Goal: Task Accomplishment & Management: Manage account settings

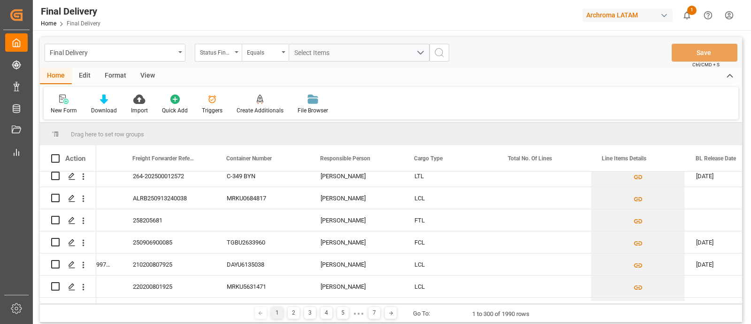
click at [79, 74] on div "Edit" at bounding box center [85, 76] width 26 height 16
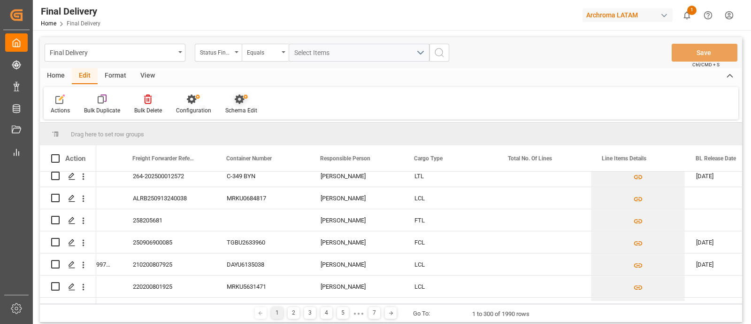
click at [240, 105] on div "Schema Edit" at bounding box center [241, 104] width 46 height 21
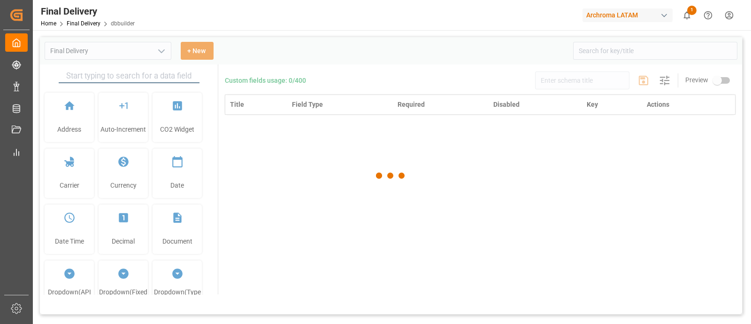
type input "Final Delivery"
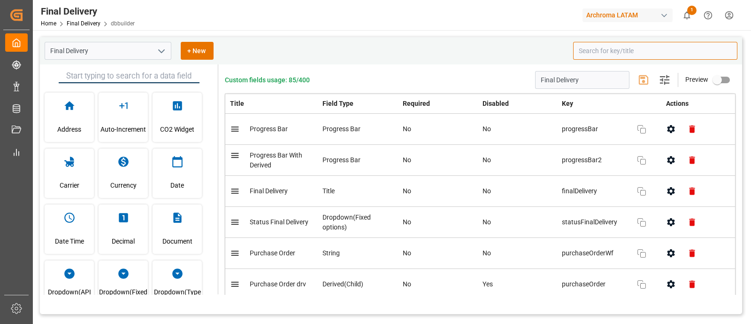
click at [589, 54] on input at bounding box center [655, 51] width 164 height 18
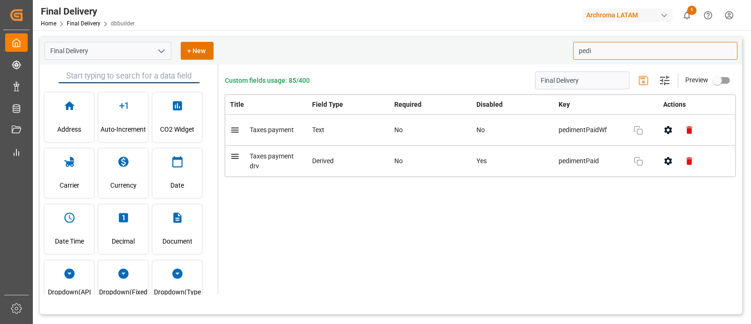
type input "pedi"
click at [622, 224] on div "Custom fields usage: 85/400 Final Delivery Settings Preview Title Field Type Re…" at bounding box center [480, 179] width 524 height 230
click at [596, 50] on input "pedi" at bounding box center [655, 51] width 164 height 18
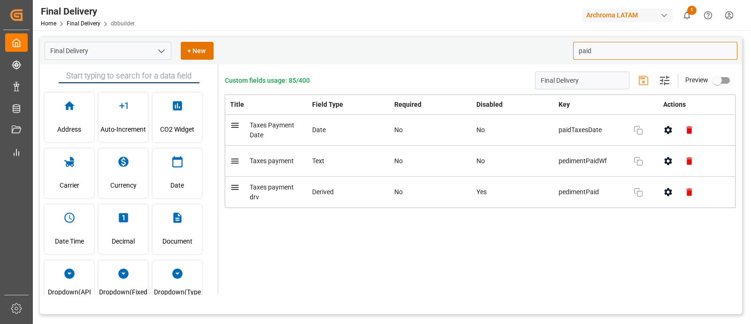
click at [283, 162] on span "Taxes payment" at bounding box center [272, 161] width 44 height 8
type input "paid"
click at [269, 126] on span "Taxes Payment Date" at bounding box center [272, 129] width 45 height 17
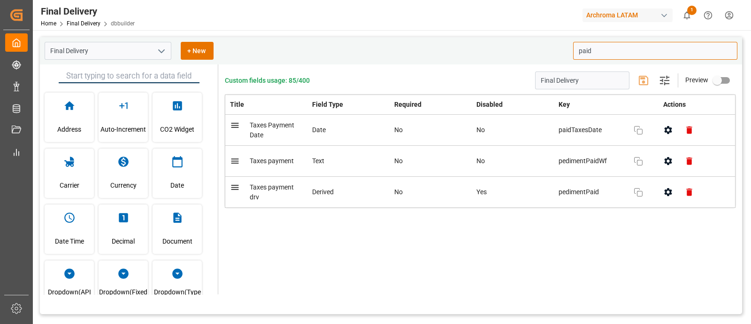
click at [269, 126] on span "Taxes Payment Date" at bounding box center [272, 129] width 45 height 17
click at [623, 131] on span "paidTaxesDate" at bounding box center [592, 130] width 66 height 10
click at [578, 158] on span "pedimentPaidWf" at bounding box center [592, 161] width 66 height 10
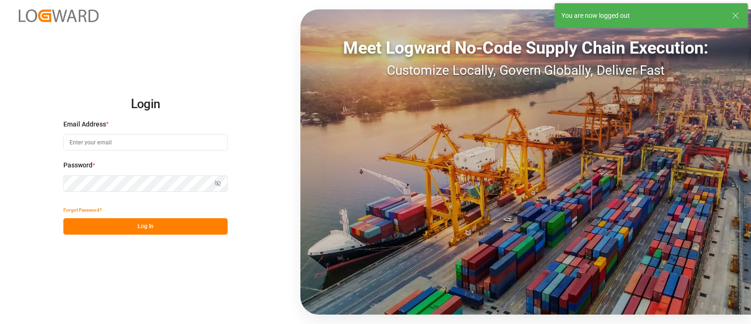
click at [174, 146] on input at bounding box center [145, 142] width 164 height 16
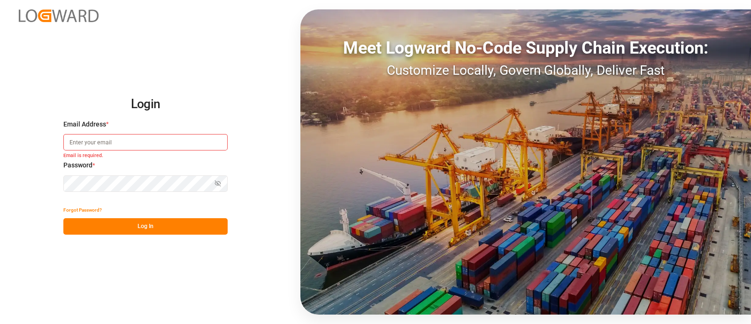
type input "elsie.sanchez@leschaco.com"
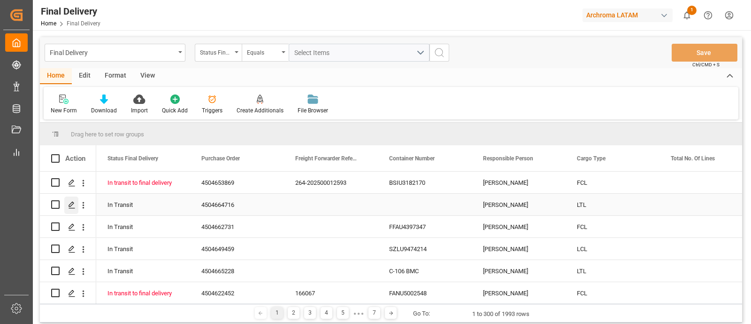
click at [74, 203] on icon "Press SPACE to select this row." at bounding box center [72, 205] width 8 height 8
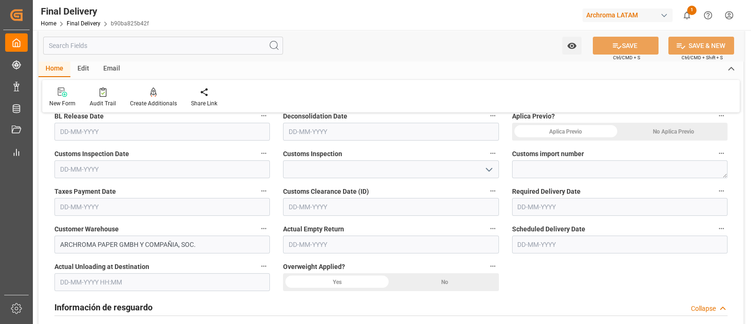
scroll to position [299, 0]
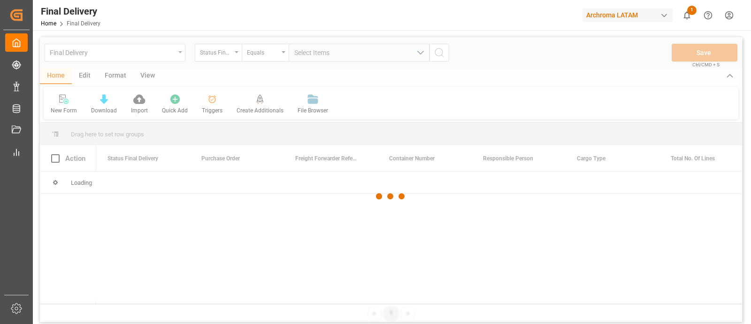
click at [141, 61] on div at bounding box center [391, 196] width 703 height 318
click at [171, 54] on div at bounding box center [391, 196] width 703 height 318
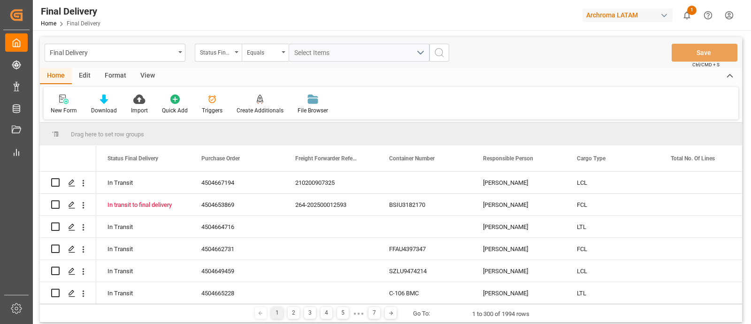
click at [173, 54] on div "Final Delivery" at bounding box center [112, 52] width 125 height 12
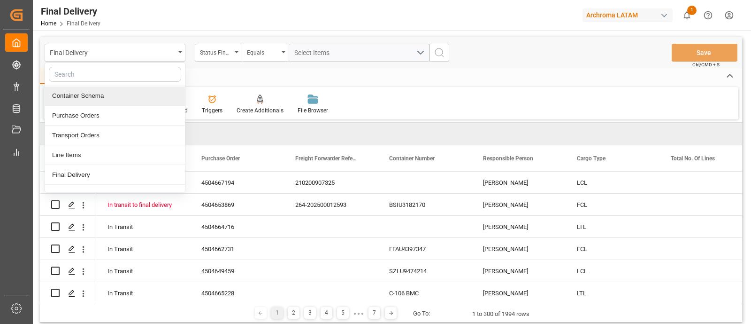
click at [104, 96] on div "Container Schema" at bounding box center [115, 96] width 140 height 20
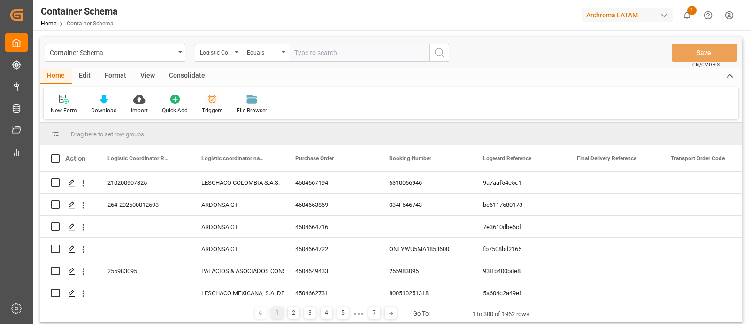
click at [208, 104] on icon at bounding box center [212, 98] width 9 height 9
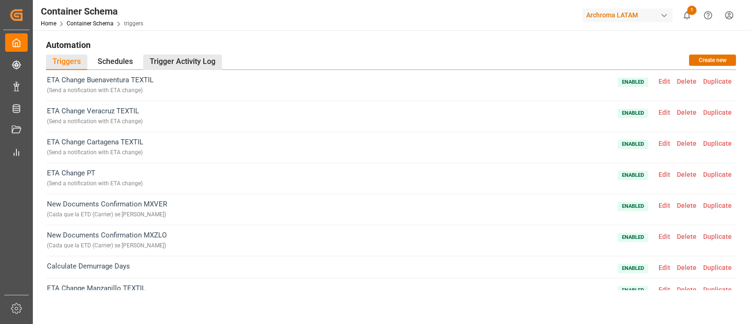
click at [184, 57] on div "Trigger Activity Log" at bounding box center [182, 61] width 79 height 15
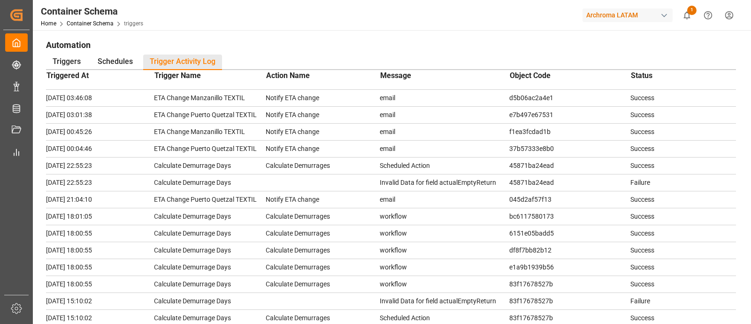
scroll to position [263, 0]
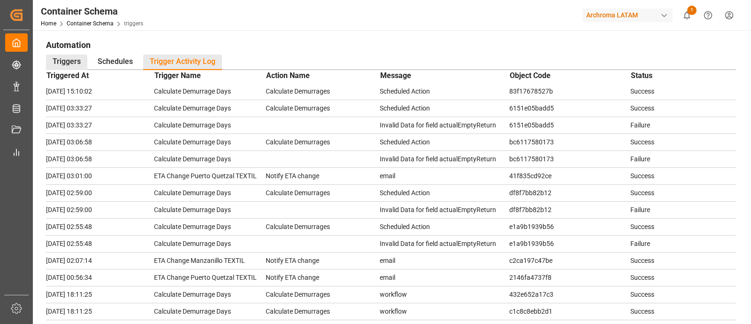
click at [82, 58] on div "Triggers" at bounding box center [66, 61] width 41 height 15
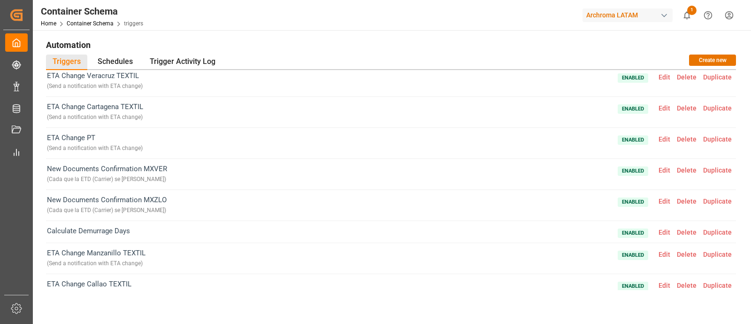
scroll to position [35, 0]
click at [658, 171] on span "Edit" at bounding box center [665, 171] width 18 height 8
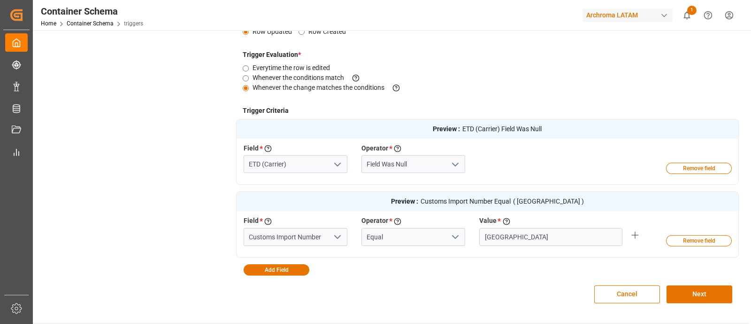
scroll to position [212, 0]
click at [336, 235] on polyline "open menu" at bounding box center [338, 235] width 6 height 3
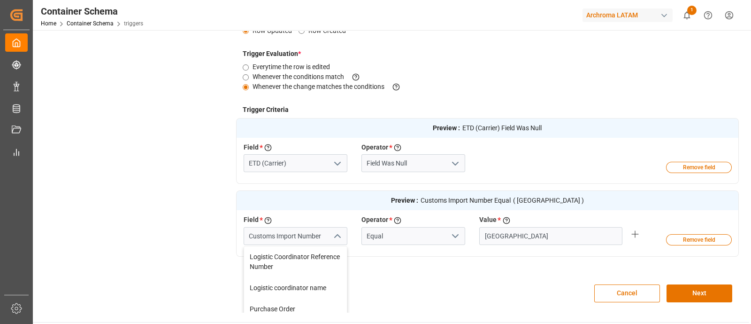
click at [330, 233] on button "close menu" at bounding box center [337, 236] width 14 height 15
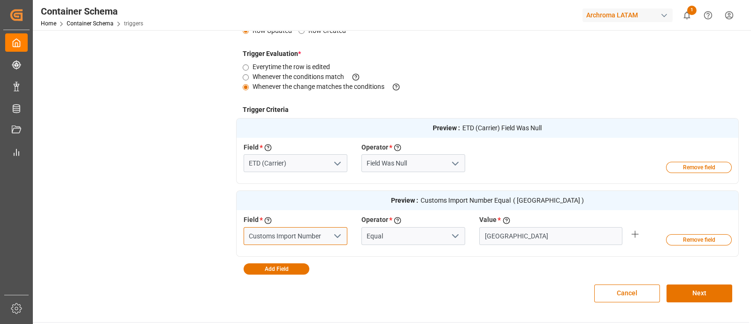
click at [329, 233] on input "Customs Import Number" at bounding box center [296, 236] width 104 height 18
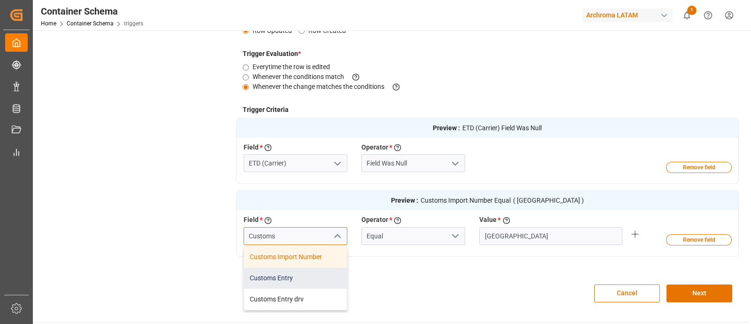
click at [296, 278] on div "Customs Entry" at bounding box center [295, 277] width 103 height 21
type input "Customs Entry"
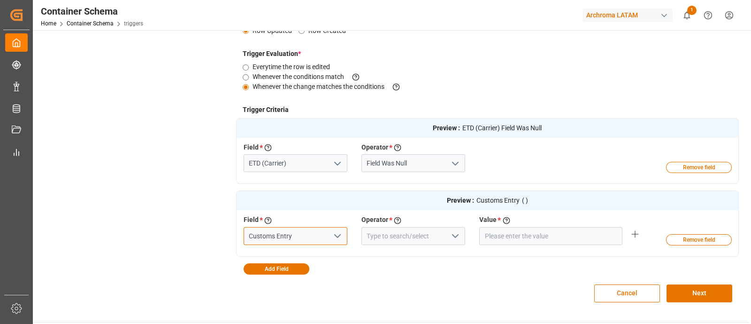
type input "Customs Entry"
click at [451, 237] on icon "open menu" at bounding box center [455, 235] width 11 height 11
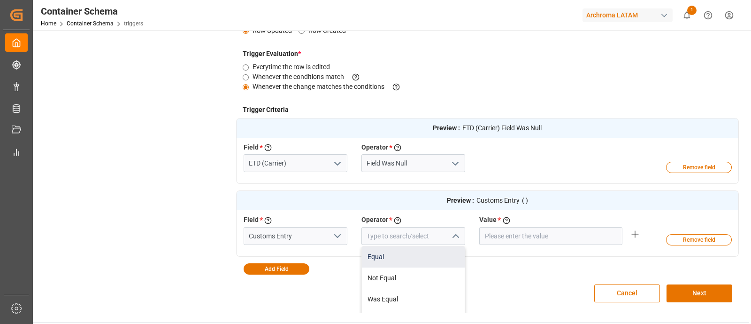
click at [409, 250] on div "Equal" at bounding box center [413, 256] width 103 height 21
type input "Equal"
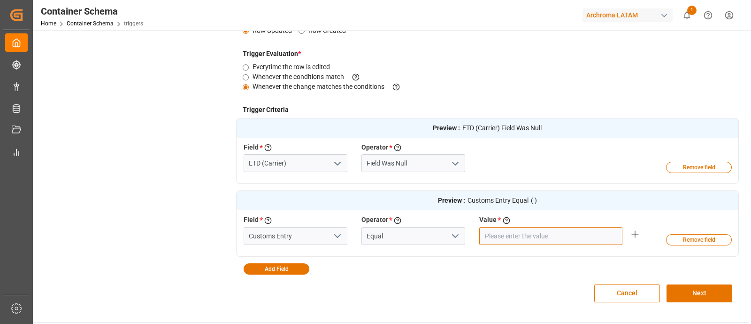
click at [506, 242] on input "text" at bounding box center [551, 236] width 143 height 18
type input "VERACRUZ"
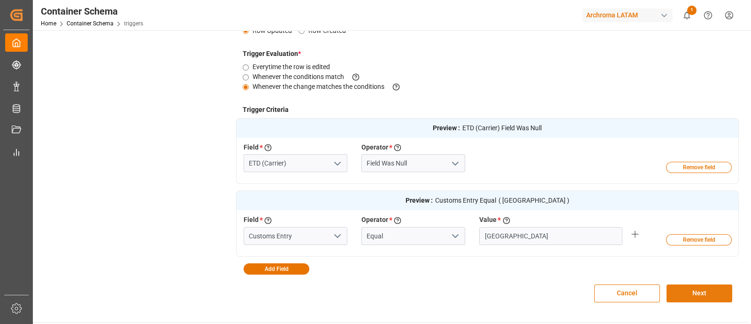
click at [684, 294] on button "Next" at bounding box center [700, 293] width 66 height 18
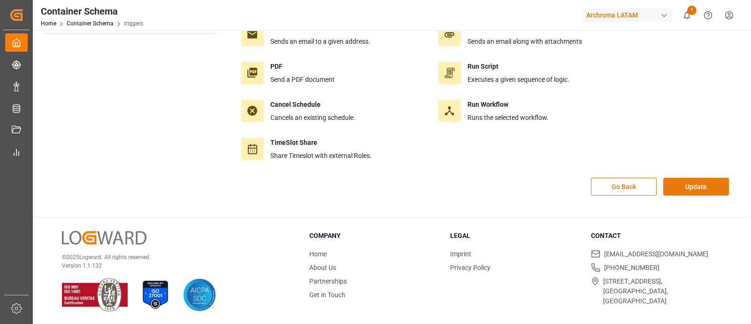
click at [692, 188] on button "Update" at bounding box center [697, 187] width 66 height 18
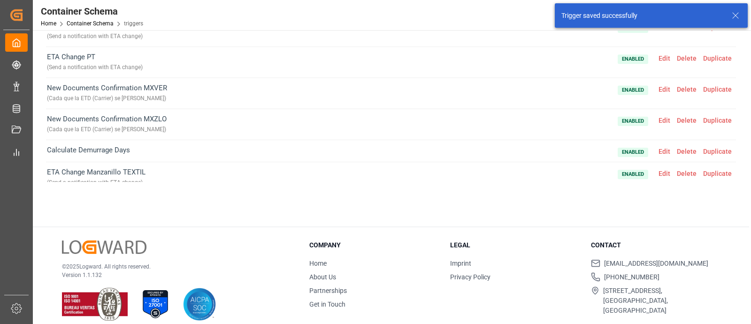
scroll to position [0, 0]
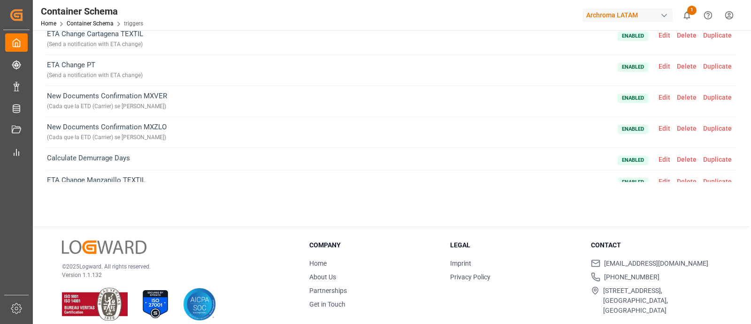
click at [660, 127] on span "Edit" at bounding box center [665, 128] width 18 height 8
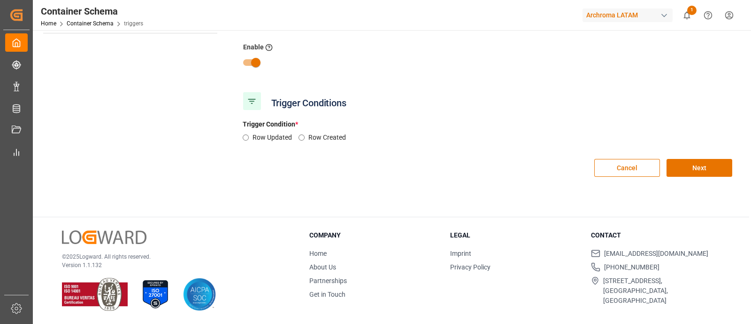
type input "New Documents Confirmation MXZLO"
type input "Cada que la ETD (Carrier) se llene"
radio input "true"
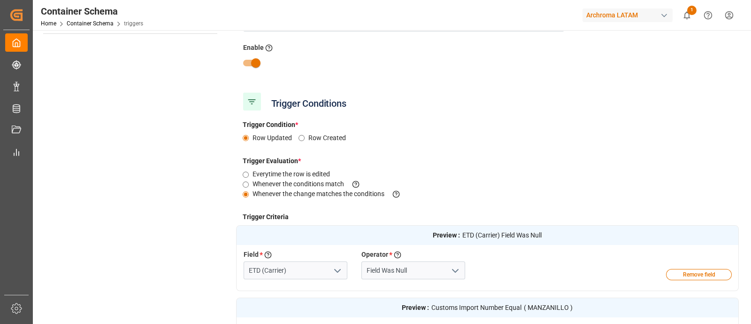
scroll to position [231, 0]
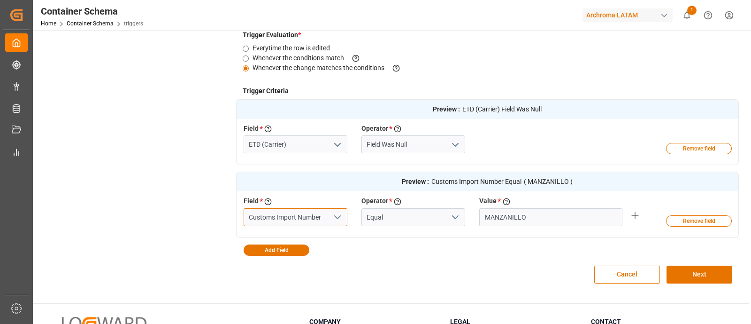
click at [324, 214] on input "Customs Import Number" at bounding box center [296, 217] width 104 height 18
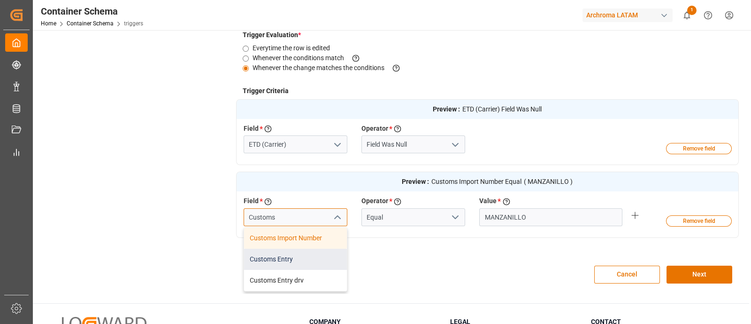
click at [315, 252] on div "Customs Entry" at bounding box center [295, 258] width 103 height 21
type input "Customs Entry"
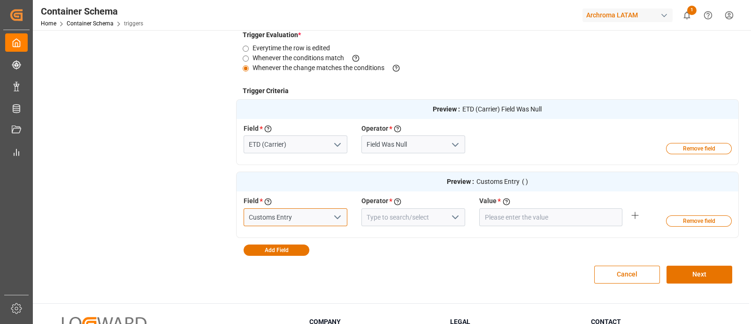
type input "Customs Entry"
click at [440, 218] on input at bounding box center [414, 217] width 104 height 18
click at [450, 218] on icon "open menu" at bounding box center [455, 216] width 11 height 11
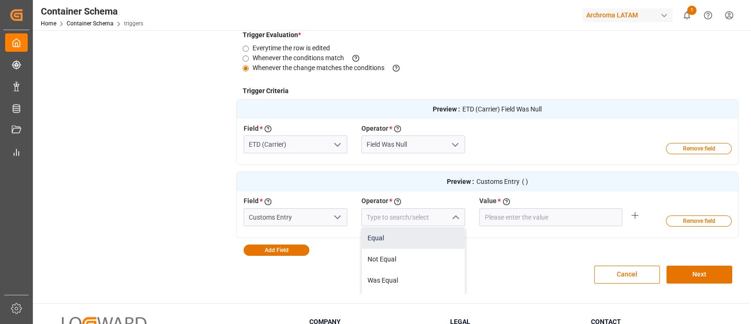
click at [419, 238] on div "Equal" at bounding box center [413, 237] width 103 height 21
type input "Equal"
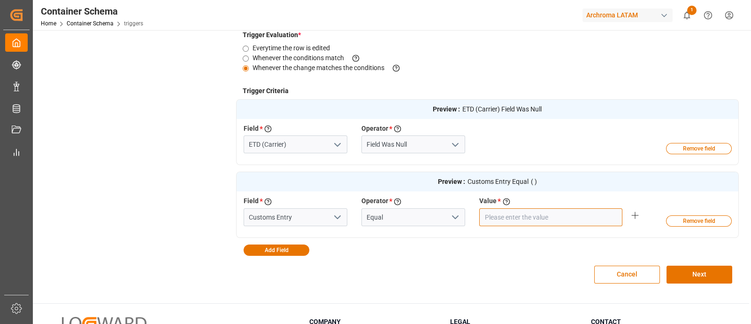
click at [510, 224] on input "text" at bounding box center [551, 217] width 143 height 18
type input "MANZANILLO"
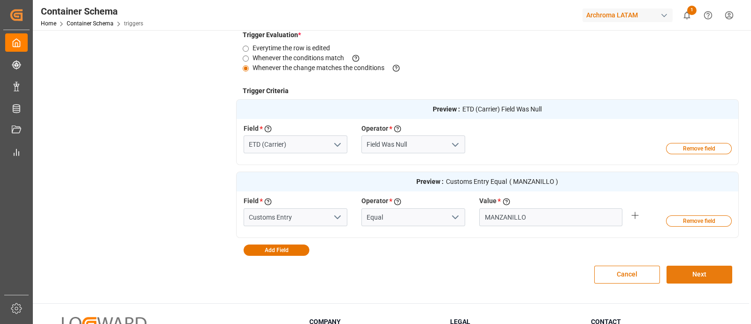
click at [704, 275] on button "Next" at bounding box center [700, 274] width 66 height 18
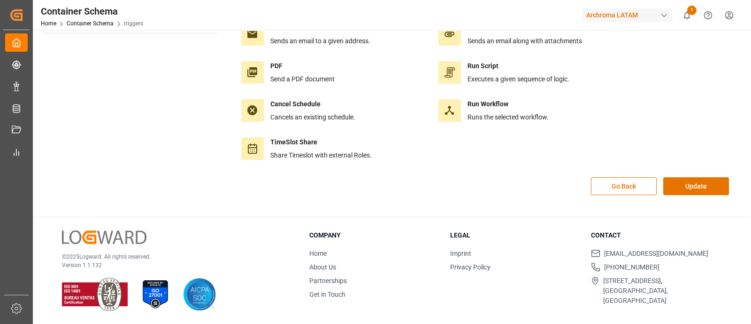
scroll to position [105, 0]
click at [699, 184] on button "Update" at bounding box center [697, 187] width 66 height 18
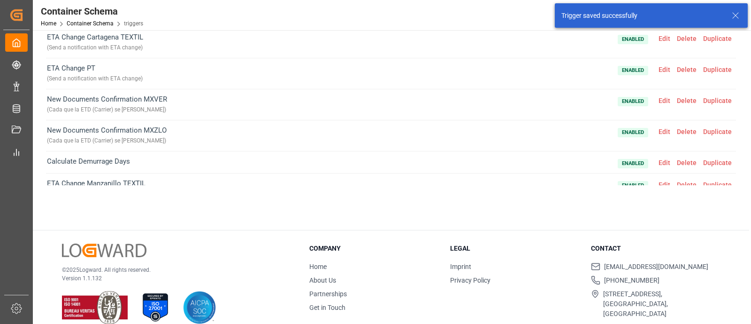
scroll to position [108, 0]
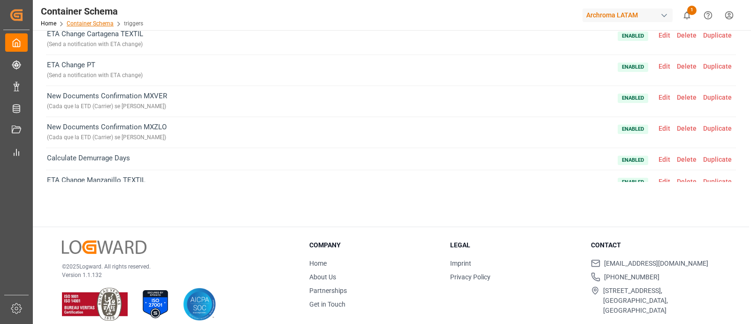
click at [96, 25] on link "Container Schema" at bounding box center [90, 23] width 47 height 7
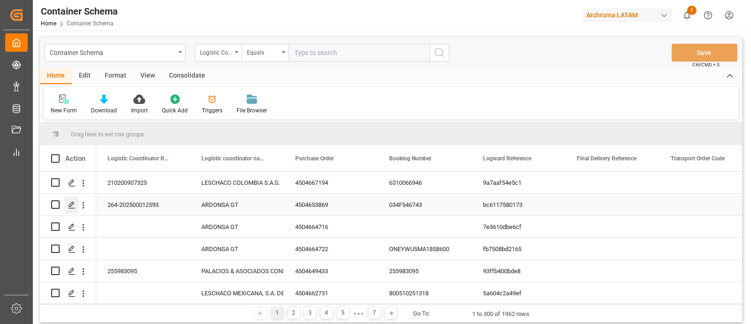
click at [75, 208] on icon "Press SPACE to select this row." at bounding box center [72, 205] width 8 height 8
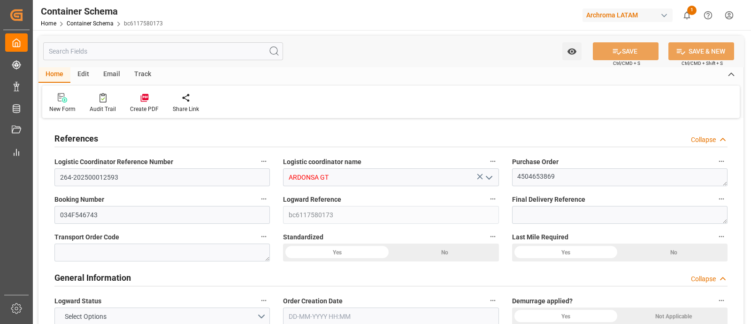
type input "0"
type input "1"
type input "20"
type input "20000"
type input "21140"
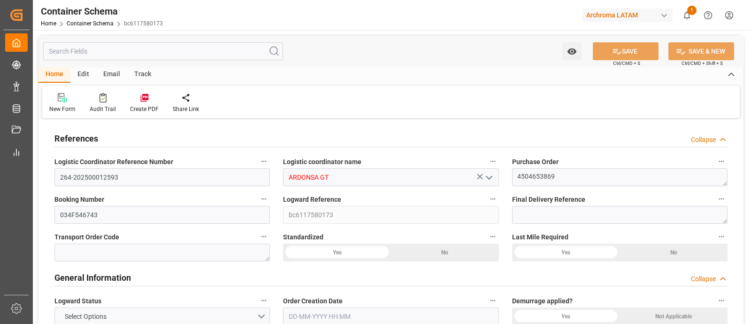
type input "Wan Hai Lines"
type input "CNQDG"
type input "GTPRQ"
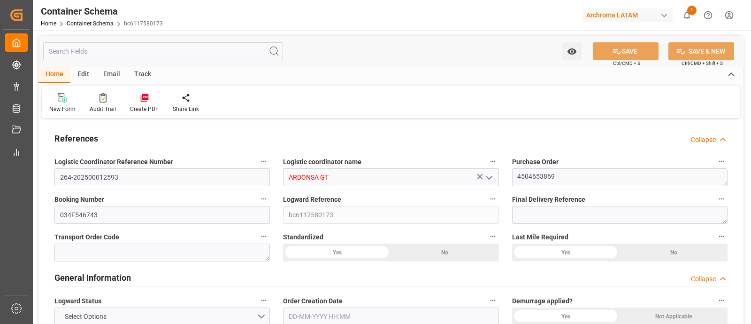
type input "GTPRQ"
type input "9267651"
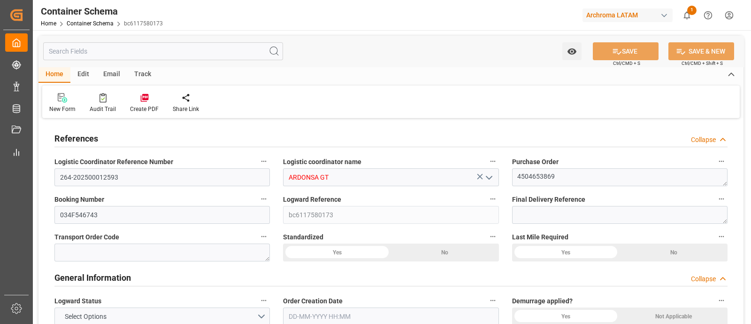
type input "1"
type input "29"
type input "4"
type input "CNQDG"
type input "GTPRQ"
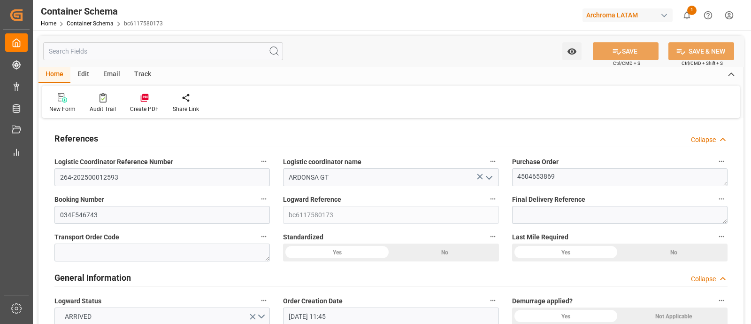
type input "08-09-2025 11:45"
type input "[DATE]"
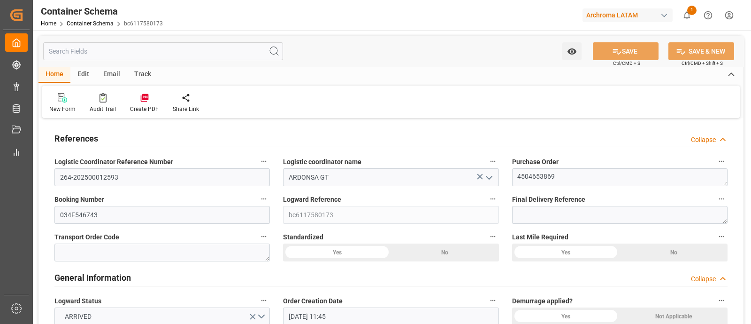
type input "30-09-2025"
type input "30-09-2025 16:23"
type input "08-09-2025 16:42"
type input "30-09-2025"
type input "30-08-2025 05:11"
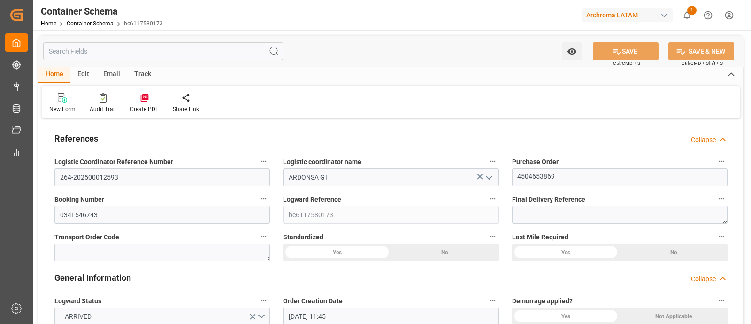
type input "30-08-2025 15:50"
type input "24-09-2025 00:00"
type input "25-09-2025 22:41"
type input "24-09-2025 07:27"
type input "26-09-2025 09:55"
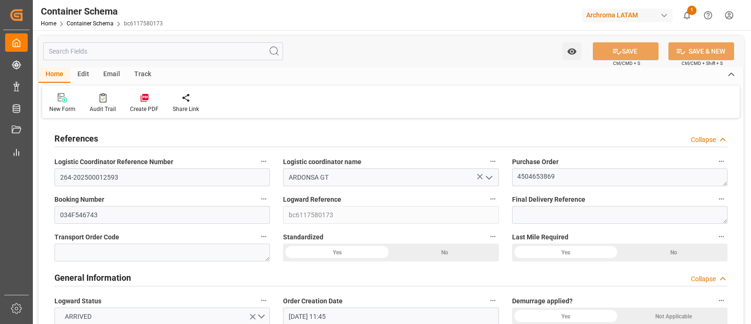
type input "30-09-2025 09:55"
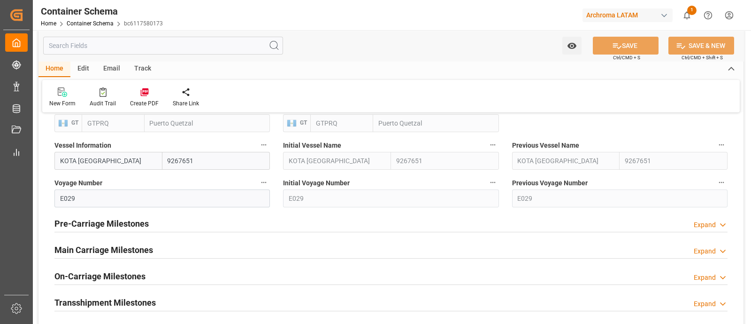
scroll to position [1048, 0]
click at [507, 245] on div "Main Carriage Milestones Expand" at bounding box center [391, 248] width 674 height 18
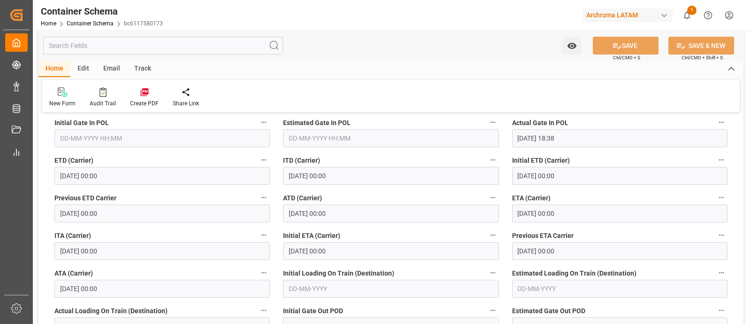
scroll to position [1198, 0]
drag, startPoint x: 123, startPoint y: 155, endPoint x: 53, endPoint y: 157, distance: 69.5
click at [53, 157] on div "ETD (Carrier) 30-08-2025 00:00" at bounding box center [162, 169] width 229 height 38
copy span "ETD (Carrier)"
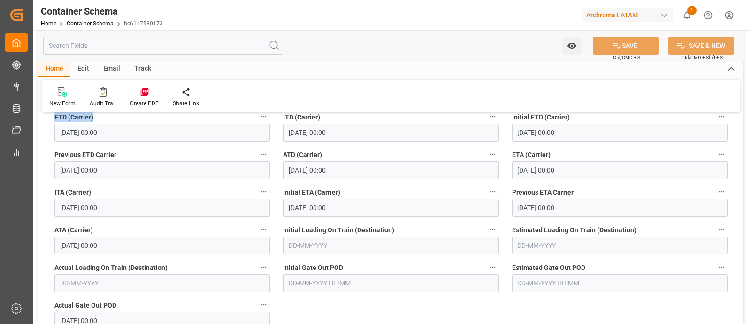
scroll to position [1241, 0]
drag, startPoint x: 512, startPoint y: 152, endPoint x: 552, endPoint y: 151, distance: 39.9
click at [552, 151] on label "ETA (Carrier)" at bounding box center [620, 153] width 216 height 13
copy span "ETA (Carrier)"
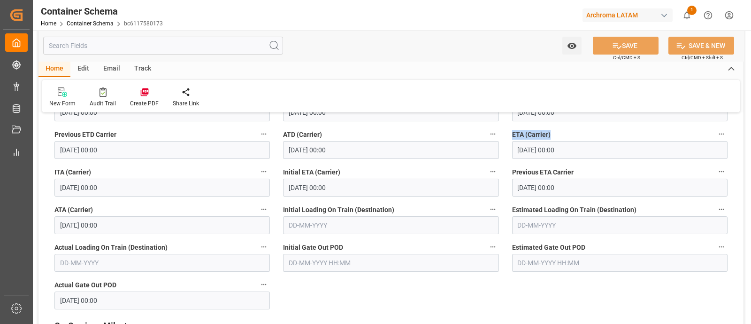
scroll to position [1260, 0]
click at [506, 211] on div "Estimated Loading On Train (Destination)" at bounding box center [620, 220] width 229 height 38
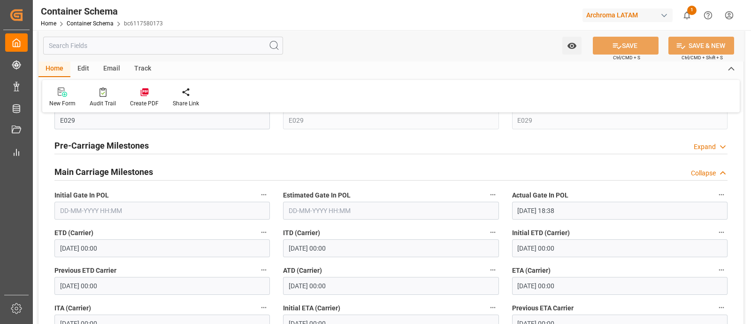
scroll to position [1113, 0]
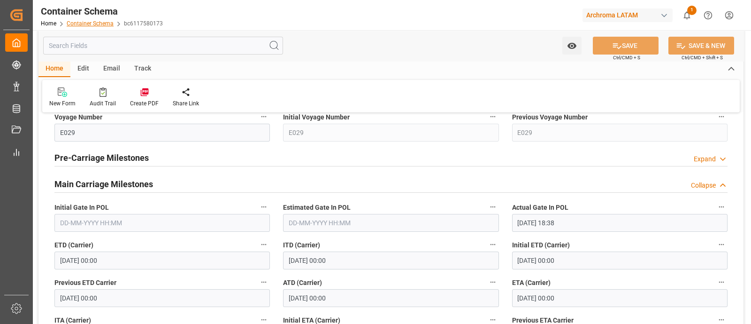
click at [99, 25] on link "Container Schema" at bounding box center [90, 23] width 47 height 7
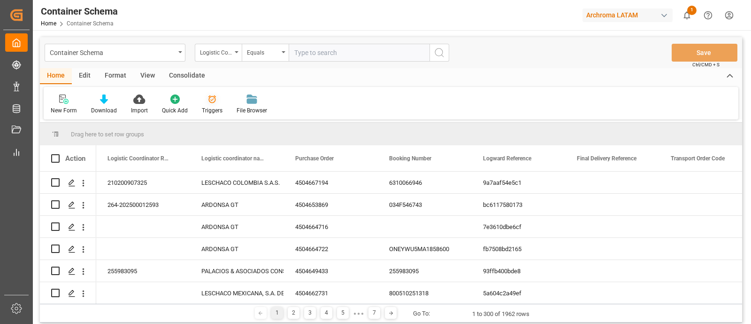
click at [204, 111] on div "Triggers" at bounding box center [212, 110] width 21 height 8
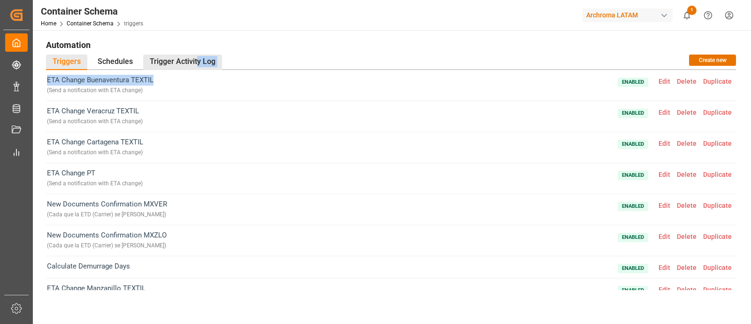
drag, startPoint x: 195, startPoint y: 74, endPoint x: 196, endPoint y: 62, distance: 11.3
click at [196, 62] on div "Automation Triggers Schedules Trigger Activity Log Create new ETA Change Buenav…" at bounding box center [391, 182] width 704 height 291
click at [196, 62] on div "Trigger Activity Log" at bounding box center [182, 61] width 79 height 15
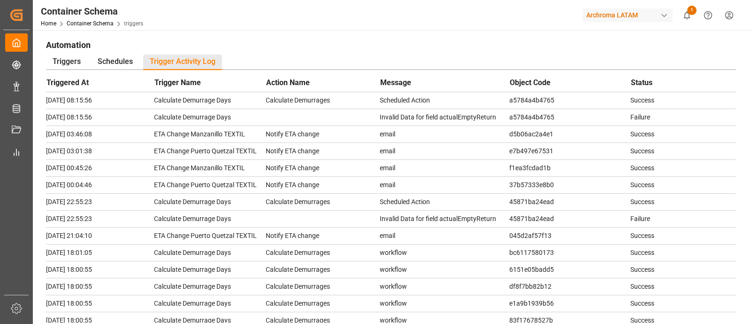
click at [275, 46] on h1 "Automation" at bounding box center [391, 45] width 690 height 16
click at [83, 56] on div "Triggers" at bounding box center [66, 61] width 41 height 15
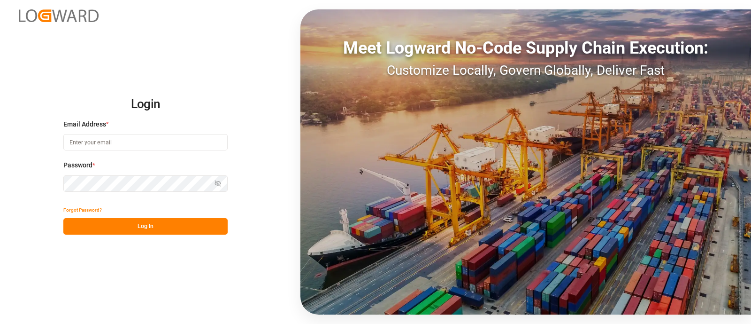
click at [161, 142] on input at bounding box center [145, 142] width 164 height 16
type input "elsie.sanchez@leschaco.com"
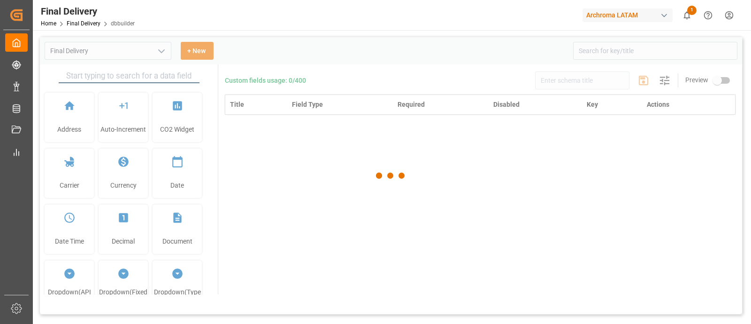
type input "Final Delivery"
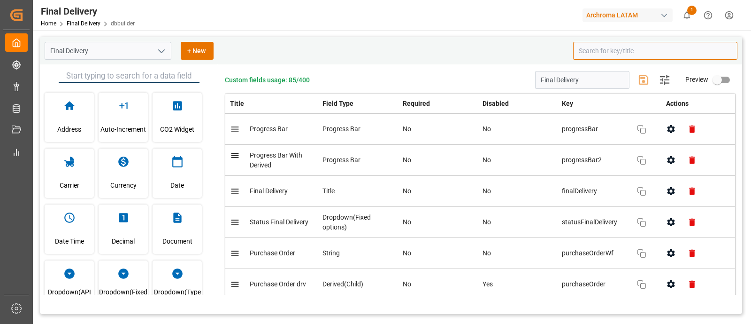
click at [610, 50] on input at bounding box center [655, 51] width 164 height 18
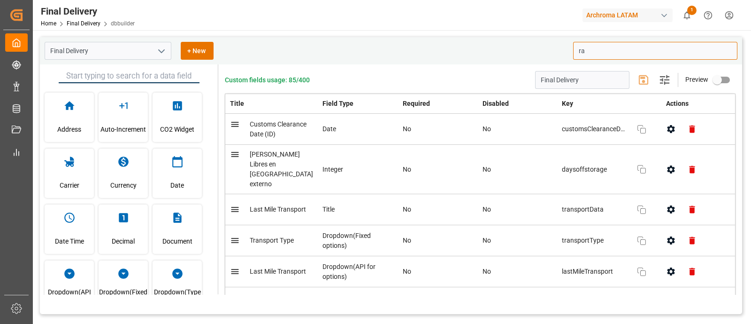
type input "r"
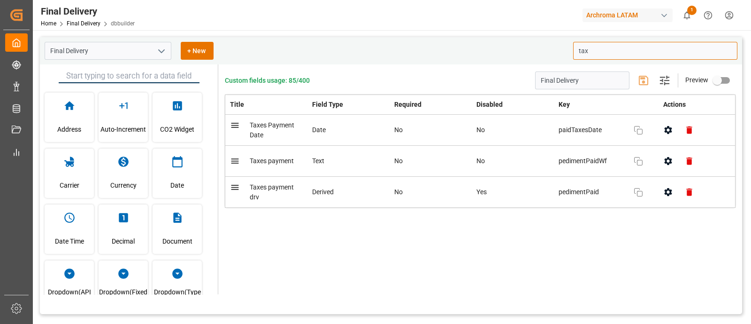
type input "tax"
click at [480, 286] on div "Custom fields usage: 85/400 Final Delivery Settings Preview Title Field Type Re…" at bounding box center [480, 179] width 524 height 230
